Goal: Navigation & Orientation: Go to known website

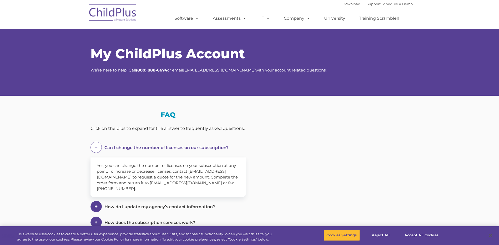
select select "MEDIUM"
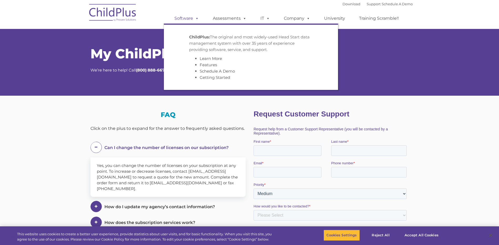
click at [197, 19] on span at bounding box center [196, 18] width 6 height 5
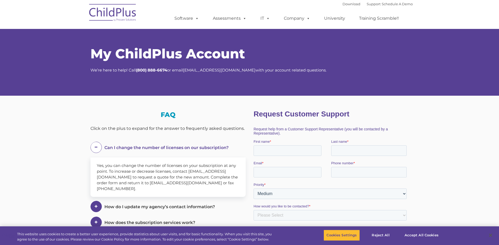
click at [112, 12] on img at bounding box center [113, 13] width 53 height 26
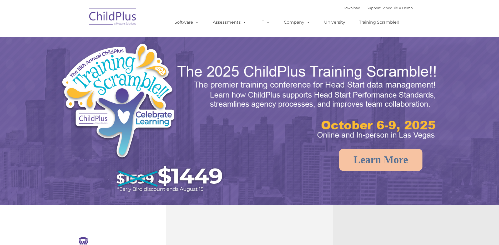
select select "MEDIUM"
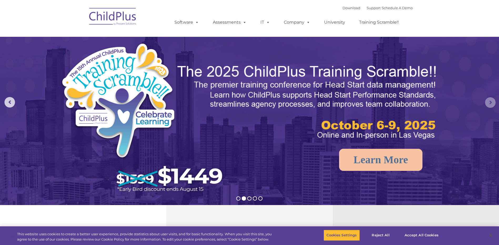
click at [491, 101] on rs-arrow at bounding box center [490, 102] width 11 height 11
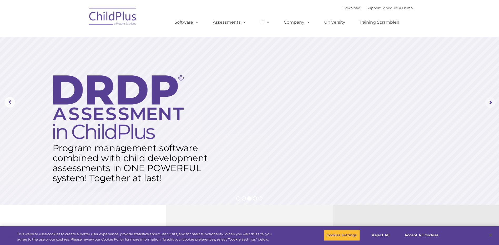
click at [491, 101] on rs-arrow at bounding box center [490, 102] width 11 height 11
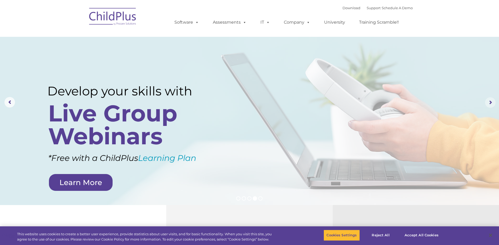
click at [491, 101] on rs-arrow at bounding box center [490, 102] width 11 height 11
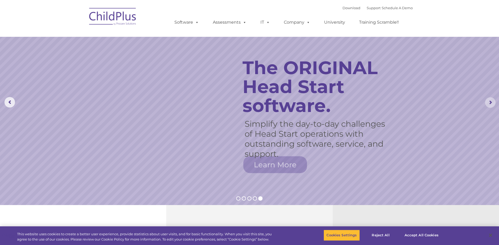
click at [491, 101] on rs-arrow at bounding box center [490, 102] width 11 height 11
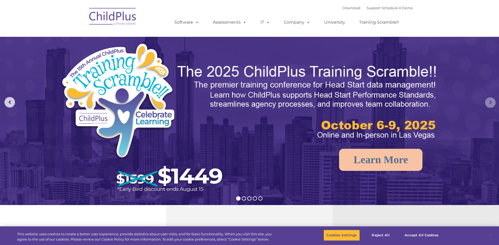
click at [491, 101] on rs-arrow at bounding box center [490, 102] width 11 height 11
